Goal: Task Accomplishment & Management: Manage account settings

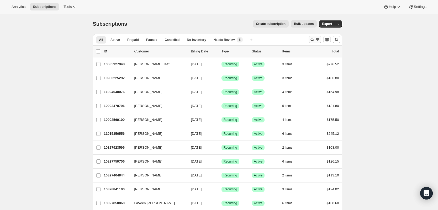
click at [318, 41] on icon "Search and filter results" at bounding box center [317, 40] width 2 height 1
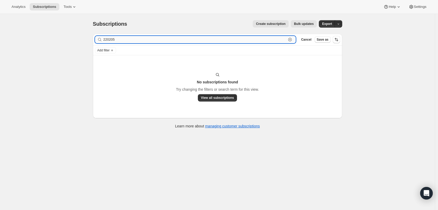
click at [188, 42] on input "220205" at bounding box center [194, 39] width 183 height 7
paste input "[EMAIL_ADDRESS][DOMAIN_NAME]"
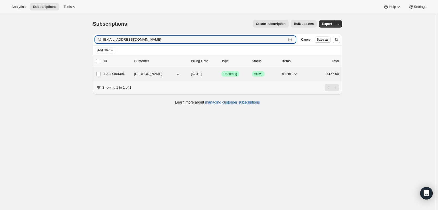
type input "[EMAIL_ADDRESS][DOMAIN_NAME]"
click at [116, 75] on p "10827104396" at bounding box center [117, 73] width 26 height 5
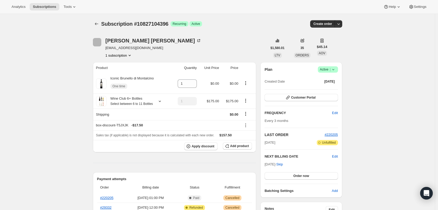
click at [327, 68] on span "Active |" at bounding box center [328, 69] width 16 height 5
click at [328, 90] on span "Cancel subscription" at bounding box center [328, 89] width 30 height 4
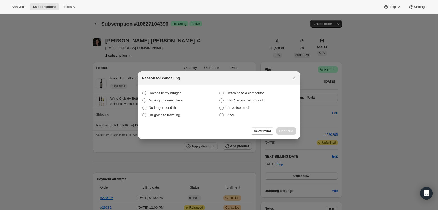
click at [162, 93] on span "Doesn't fit my budget" at bounding box center [165, 93] width 32 height 4
click at [142, 91] on budget "Doesn't fit my budget" at bounding box center [142, 91] width 0 height 0
radio budget "true"
click at [286, 128] on button "Continue" at bounding box center [286, 130] width 20 height 7
click at [286, 129] on span "Continue" at bounding box center [286, 131] width 14 height 4
